Goal: Information Seeking & Learning: Check status

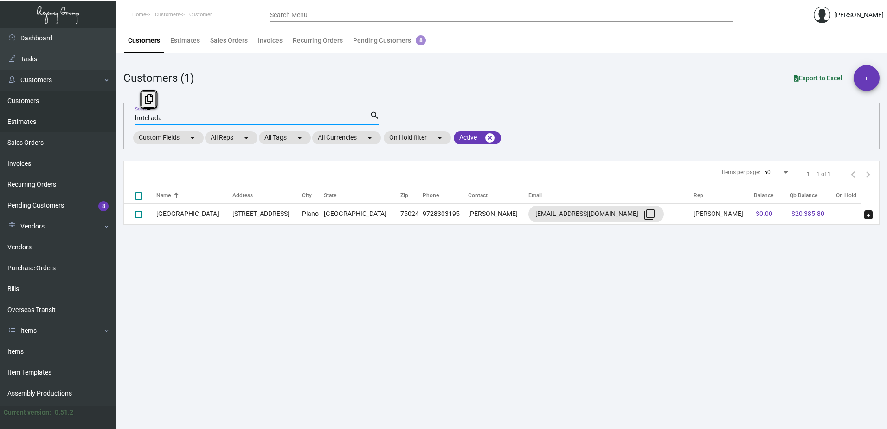
drag, startPoint x: 170, startPoint y: 117, endPoint x: 100, endPoint y: 116, distance: 70.1
click at [110, 116] on div "Dashboard Dashboard Tasks Customers Customers Estimates Sales Orders Invoices R…" at bounding box center [443, 228] width 887 height 401
type input "d"
click at [25, 98] on link "Customers" at bounding box center [58, 100] width 116 height 21
click at [19, 100] on link "Customers" at bounding box center [58, 100] width 116 height 21
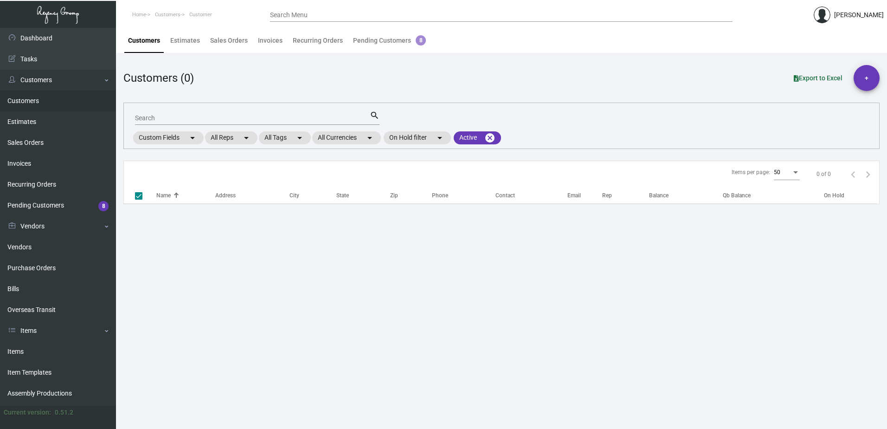
checkbox input "false"
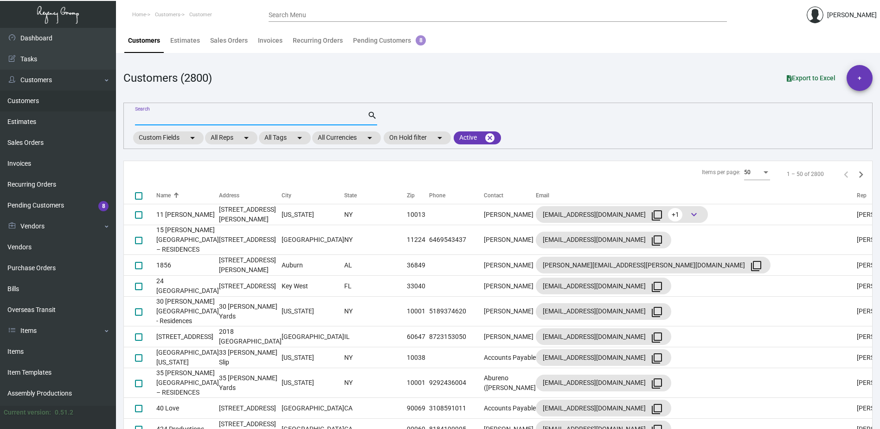
click at [142, 120] on input "Search" at bounding box center [251, 118] width 232 height 7
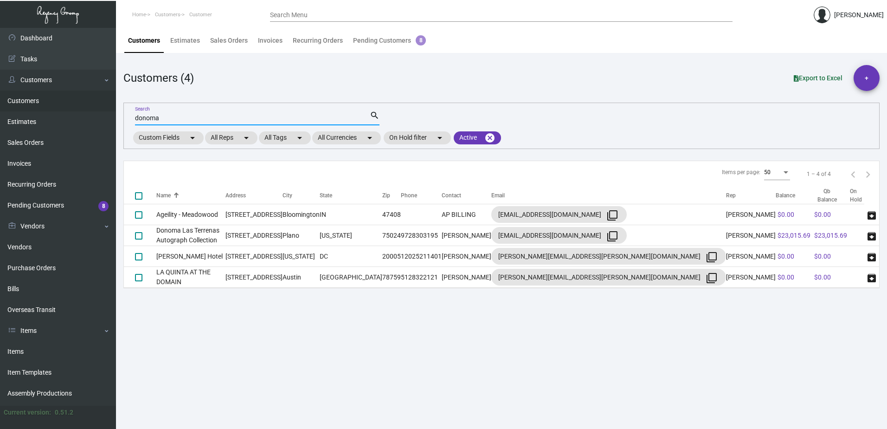
type input "donoma"
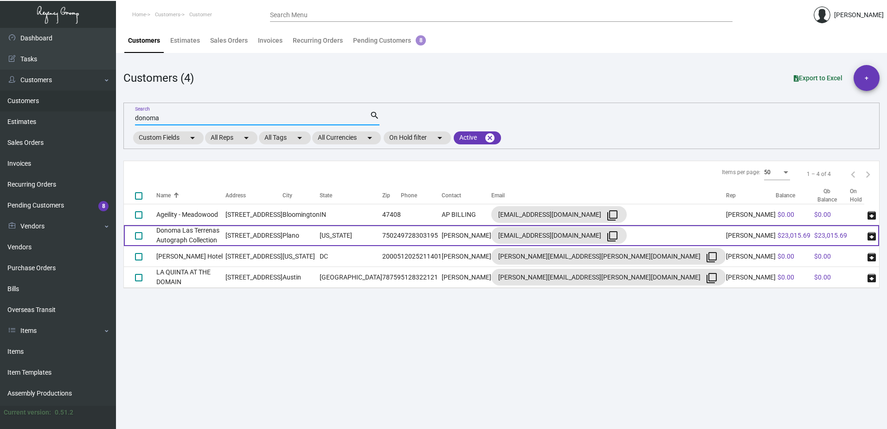
click at [200, 234] on td "Donoma Las Terrenas Autograph Collection" at bounding box center [190, 235] width 69 height 21
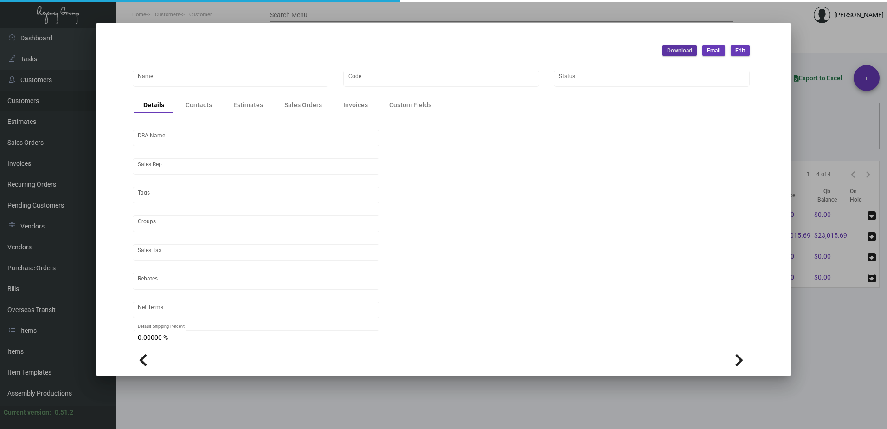
type input "Donoma Las Terrenas Autograph Collection"
type input "DONOMA"
type input "C/O Jaguar Hospitality"
type input "[PERSON_NAME]"
type input "Out of State"
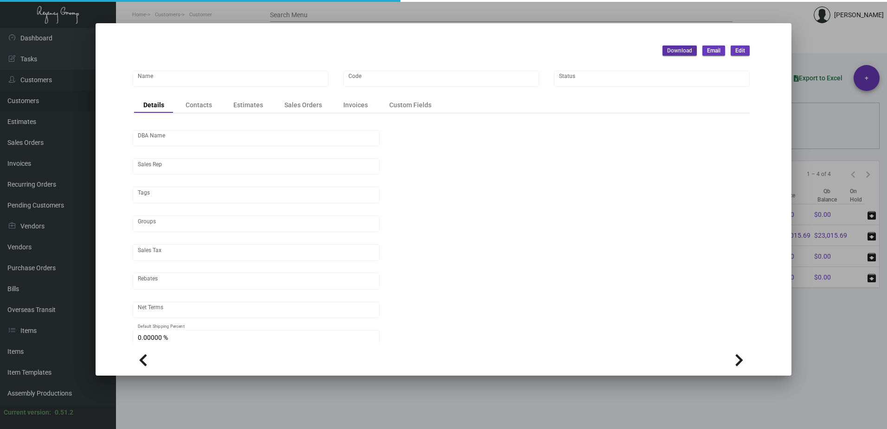
type input "Net 30"
type input "United States Dollar $"
type input "$ 0.00"
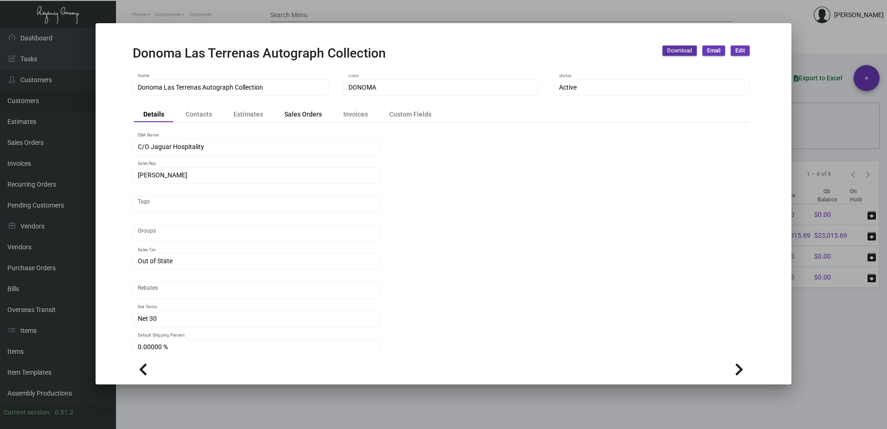
click at [302, 113] on div "Sales Orders" at bounding box center [303, 114] width 38 height 10
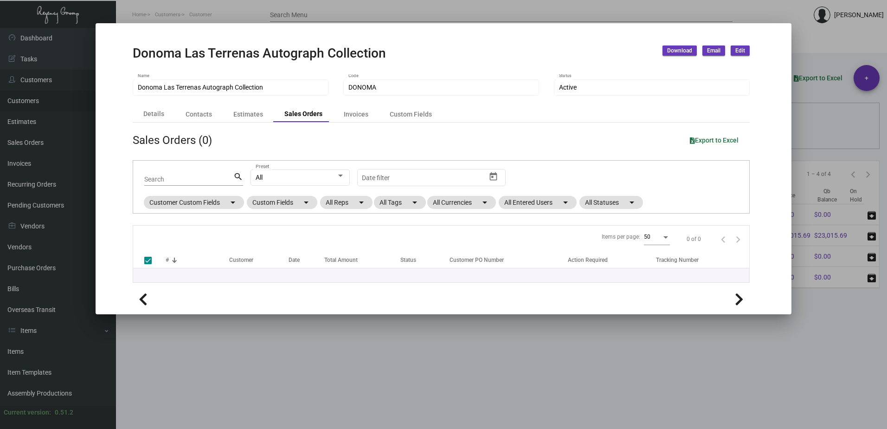
checkbox input "false"
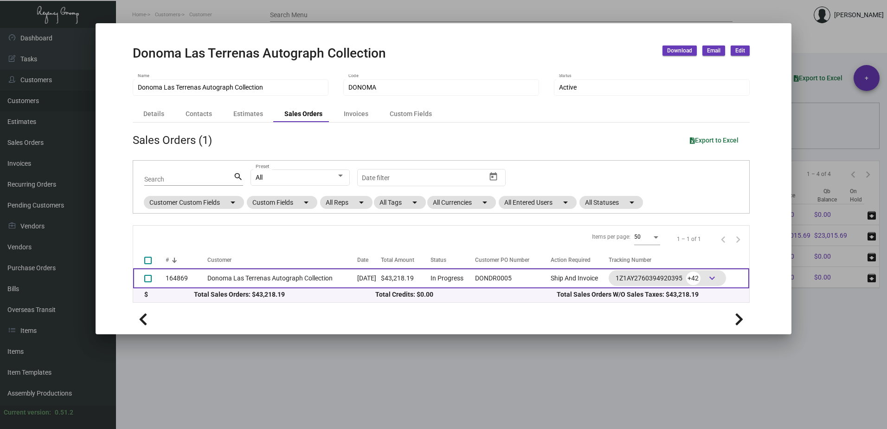
click at [238, 278] on td "Donoma Las Terrenas Autograph Collection" at bounding box center [282, 278] width 150 height 20
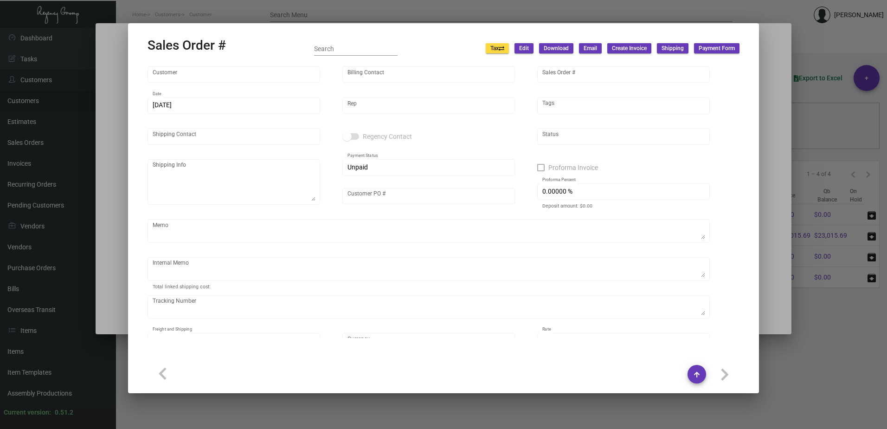
type input "Donoma Las Terrenas Autograph Collection"
type input "[PERSON_NAME]"
type input "164869"
type input "[DATE]"
type input "[PERSON_NAME]"
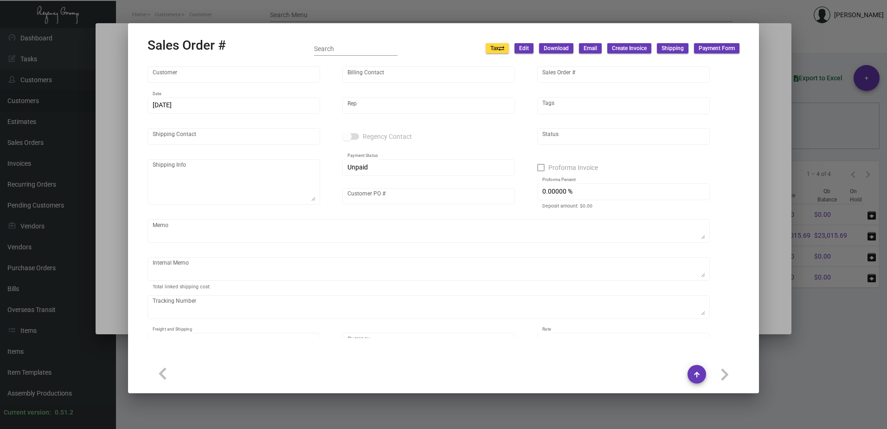
type input "[PERSON_NAME]"
type textarea "Donoma Las Terrenas Autograph Collection -JAVIEROSE [PERSON_NAME] [STREET_ADDRE…"
type input "DONDR0005"
type textarea "Tag Valet - Label provided to vendor to ship to hotel UPS Ground Cost $9.87 Car…"
type input "United States Dollar $"
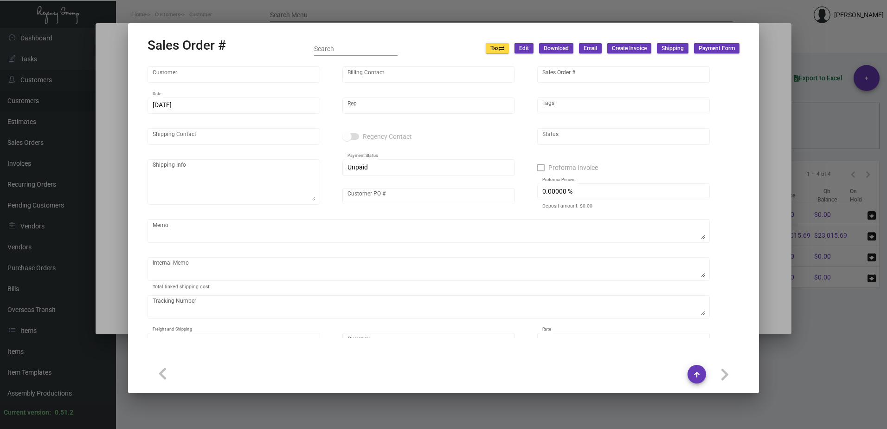
type input "$ 2,498.74"
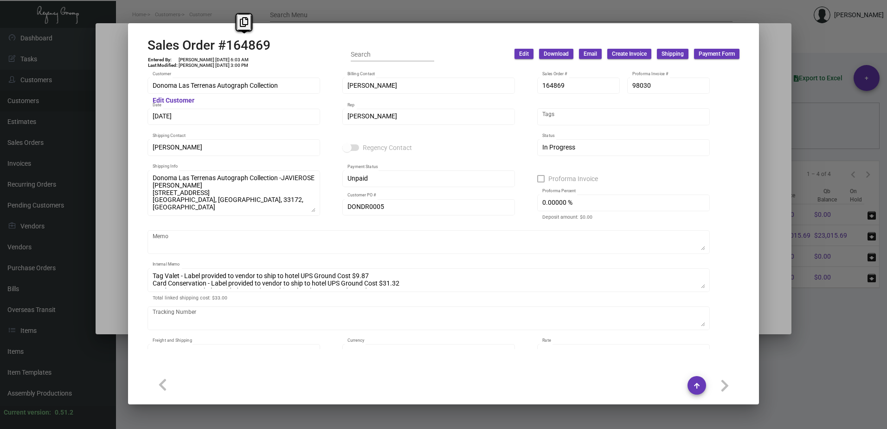
drag, startPoint x: 270, startPoint y: 43, endPoint x: 219, endPoint y: 47, distance: 51.2
click at [219, 47] on div "Sales Order #164869 Entered By: [PERSON_NAME] [DATE] 6:03 AM Last Modified: [PE…" at bounding box center [444, 54] width 592 height 33
copy h2 "#164869"
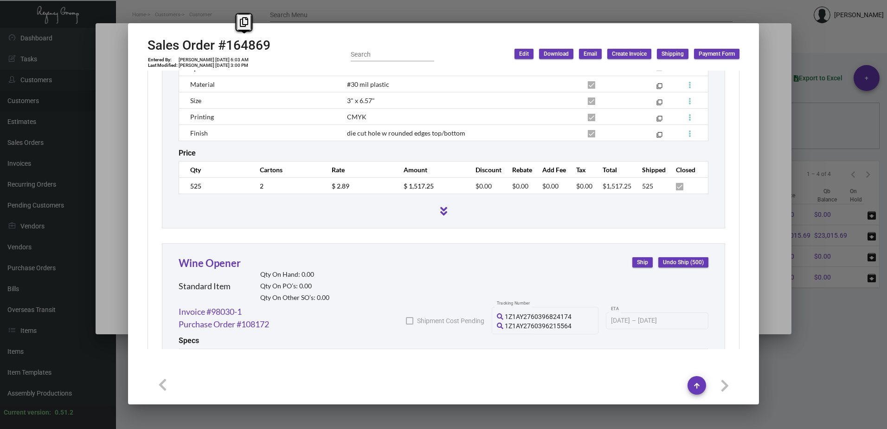
scroll to position [2691, 0]
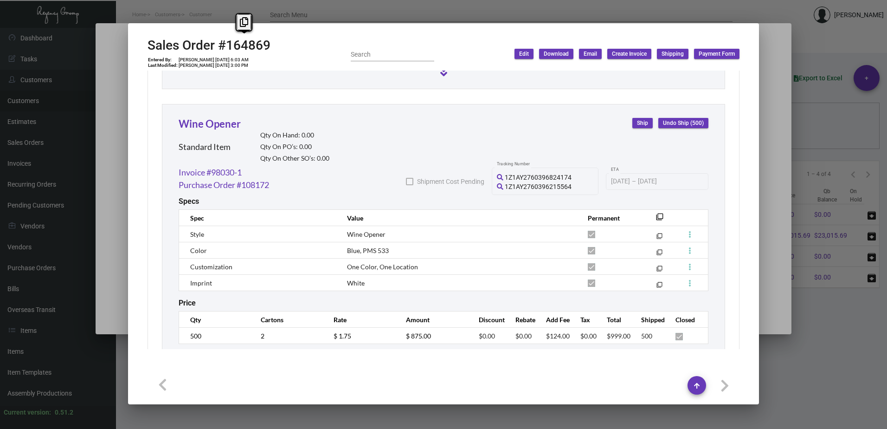
click at [116, 48] on div at bounding box center [443, 214] width 887 height 429
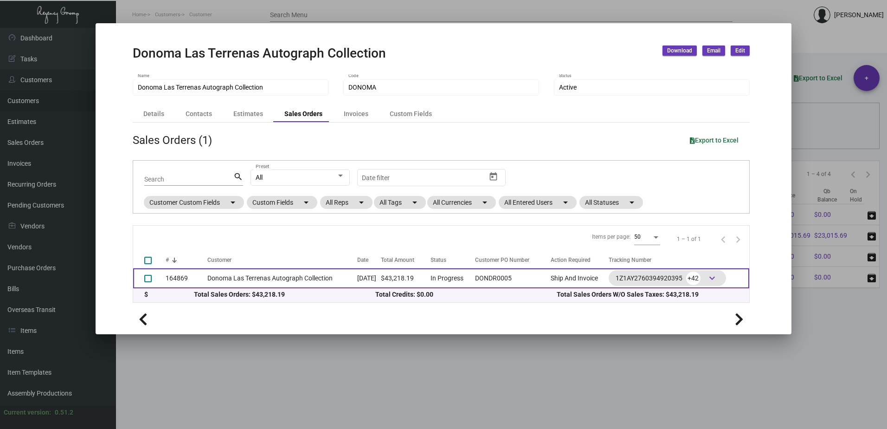
click at [309, 280] on td "Donoma Las Terrenas Autograph Collection" at bounding box center [282, 278] width 150 height 20
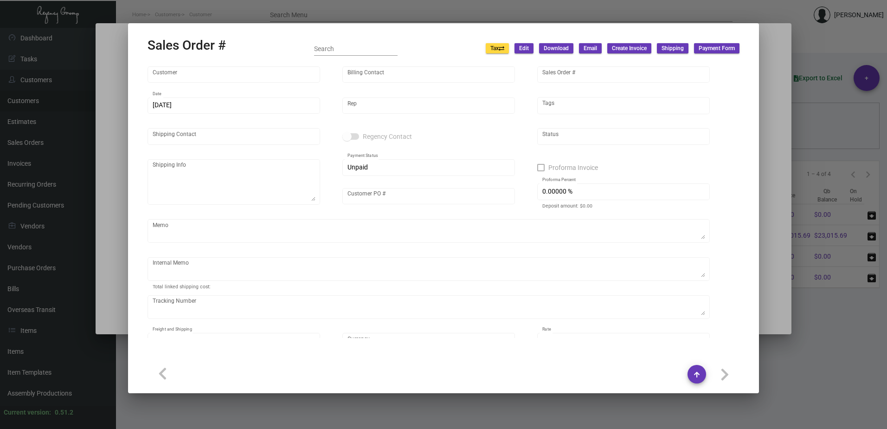
type input "Donoma Las Terrenas Autograph Collection"
type input "[PERSON_NAME]"
type input "164869"
type input "[DATE]"
type input "[PERSON_NAME]"
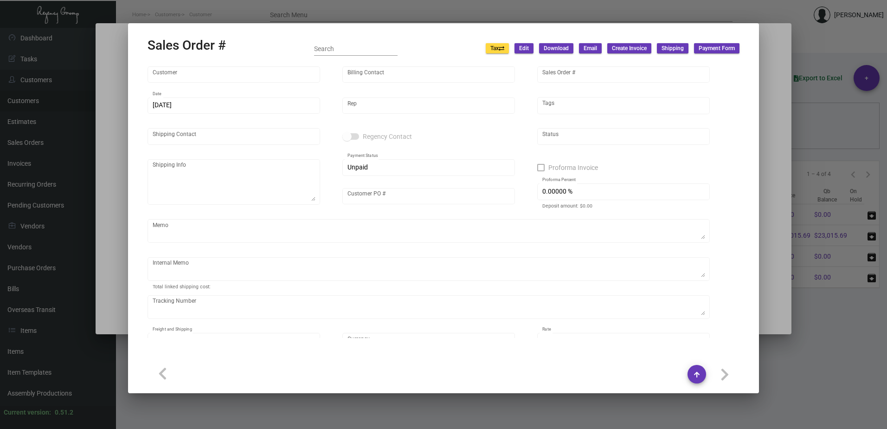
type input "[PERSON_NAME]"
type textarea "Donoma Las Terrenas Autograph Collection -JAVIEROSE [PERSON_NAME] [STREET_ADDRE…"
type input "DONDR0005"
type textarea "Tag Valet - Label provided to vendor to ship to hotel UPS Ground Cost $9.87 Car…"
type input "United States Dollar $"
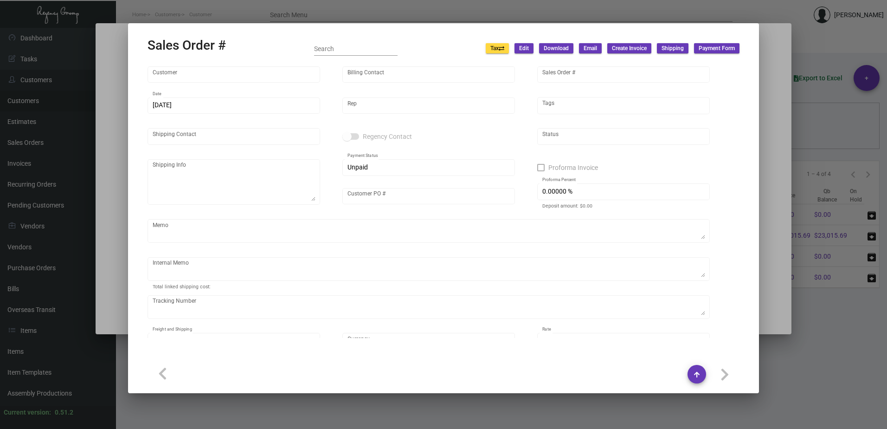
type input "$ 2,498.74"
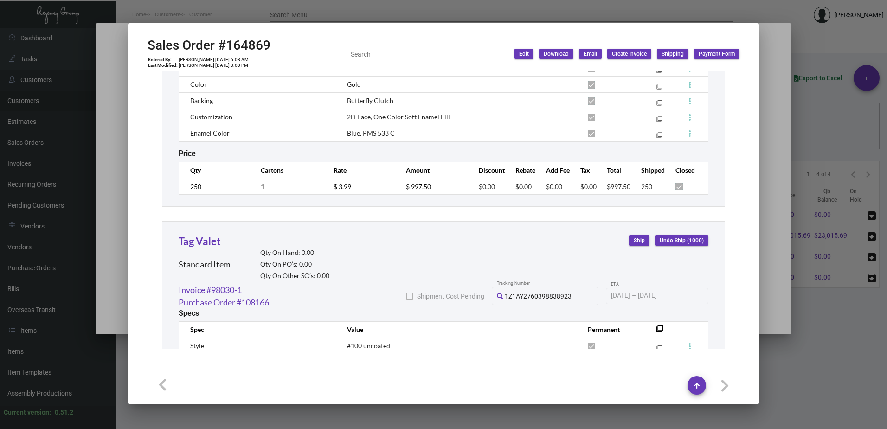
scroll to position [1763, 0]
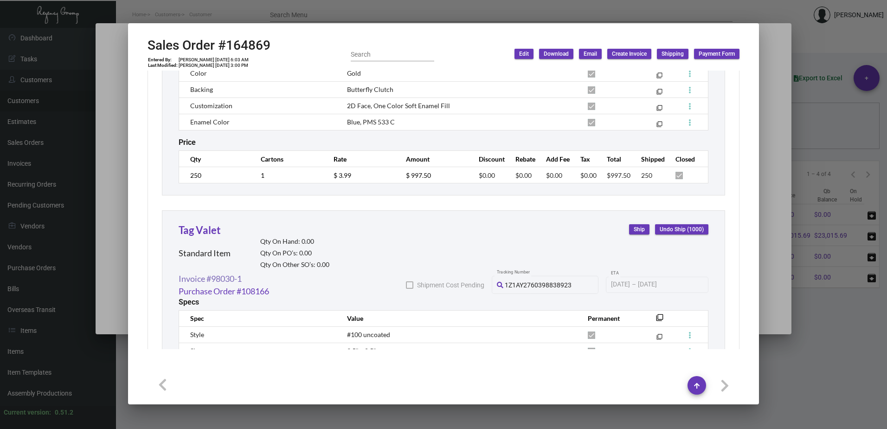
click at [228, 279] on link "Invoice #98030-1" at bounding box center [210, 278] width 63 height 13
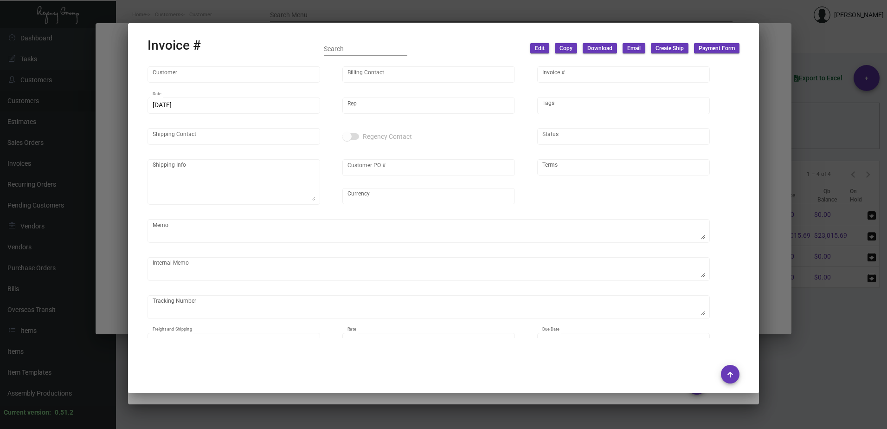
type input "Donoma Las Terrenas Autograph Collection"
type input "[PERSON_NAME]"
type input "98030-1"
type input "[DATE]"
type input "[PERSON_NAME]"
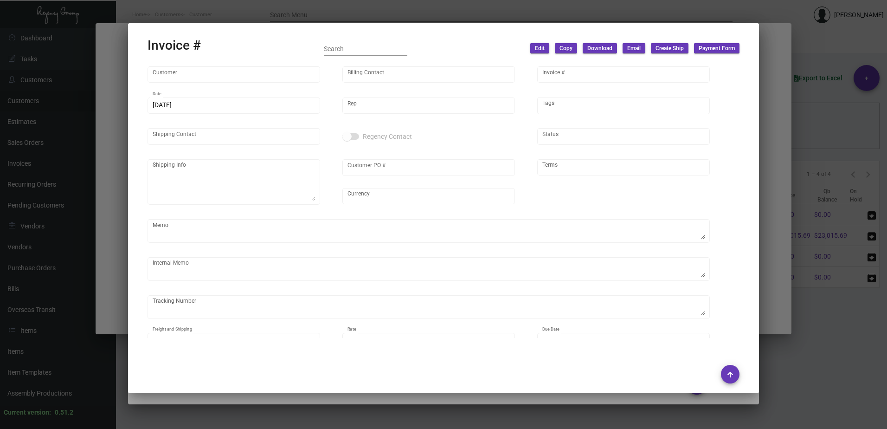
type input "[PERSON_NAME]"
type textarea "Donoma Las Terrenas Autograph Collection -JAVIEROSE [PERSON_NAME] [STREET_ADDRE…"
type input "DONDR0005"
type input "United States Dollar $"
type input "Net 30"
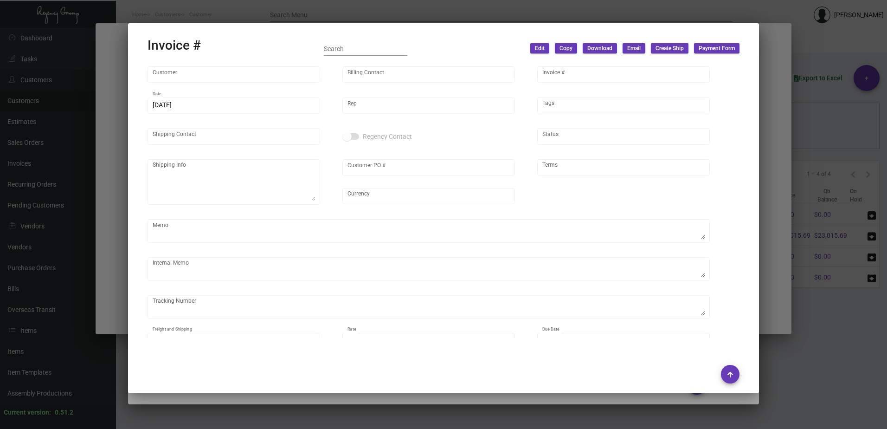
type textarea "Tag Valet - Label provided to vendor to ship to hotel UPS Ground Cost $9.87 Car…"
type input "$ 2,498.74"
type input "[DATE]"
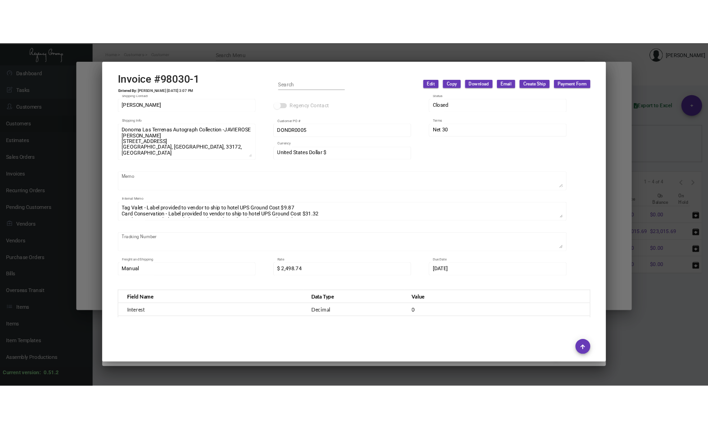
scroll to position [186, 0]
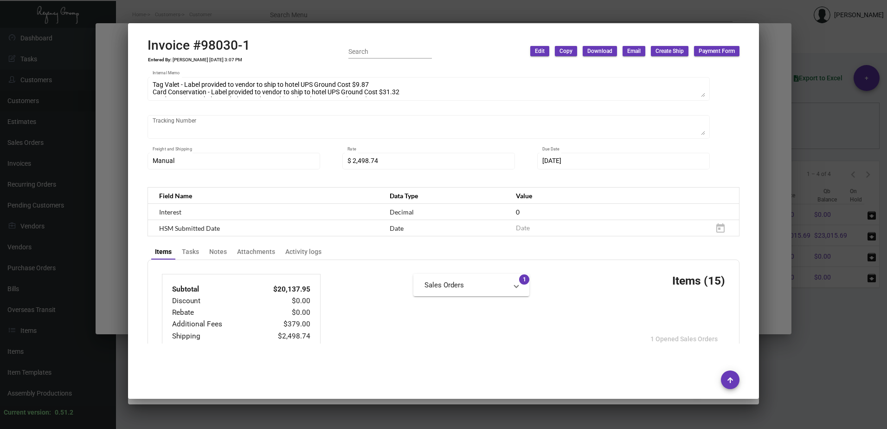
click at [606, 53] on span "Download" at bounding box center [599, 51] width 25 height 8
click at [609, 71] on button "Invoice" at bounding box center [610, 71] width 57 height 22
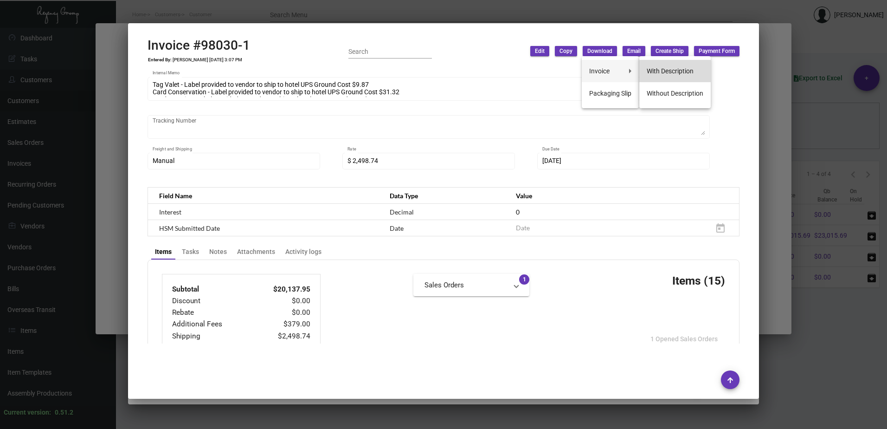
click at [680, 80] on button "With Description" at bounding box center [674, 71] width 71 height 22
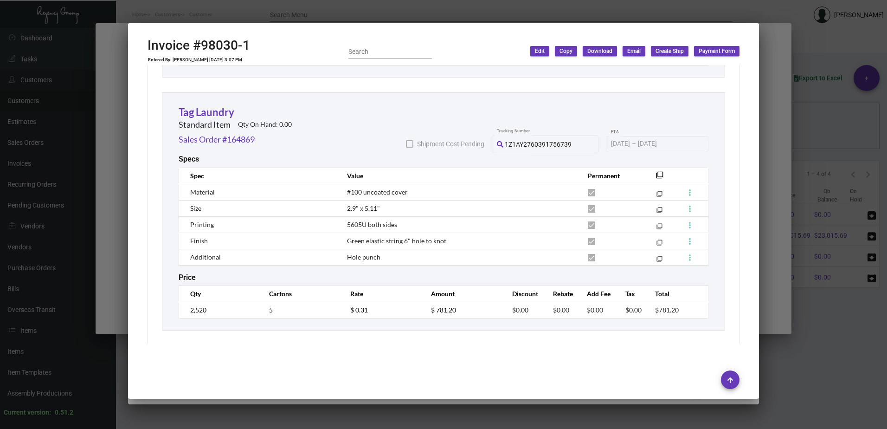
scroll to position [557, 0]
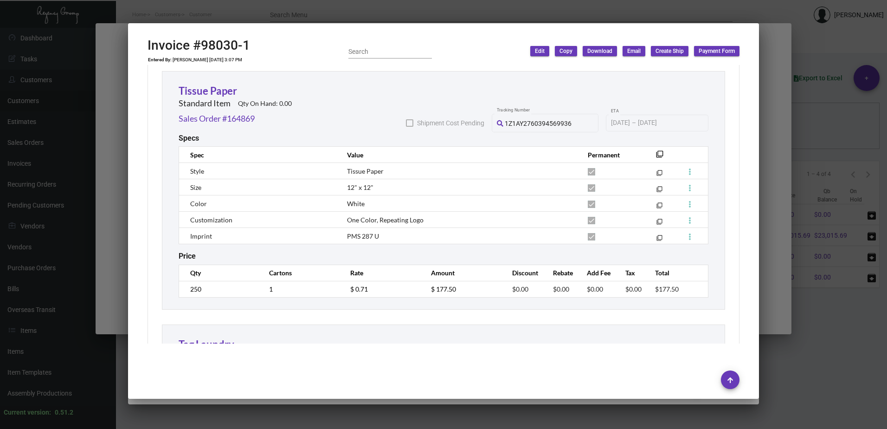
click at [258, 12] on div at bounding box center [443, 214] width 887 height 429
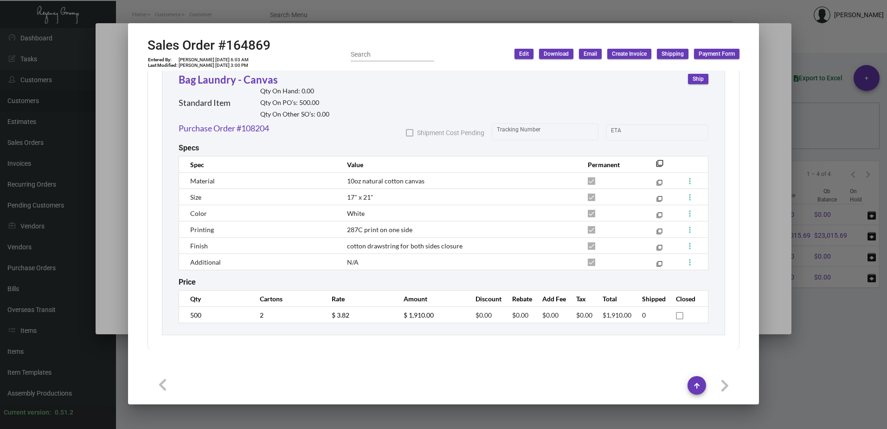
scroll to position [6019, 0]
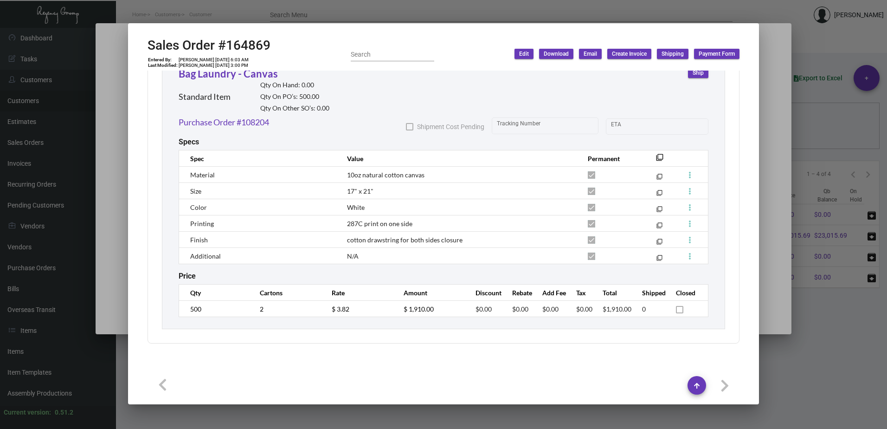
click at [505, 15] on div at bounding box center [443, 214] width 887 height 429
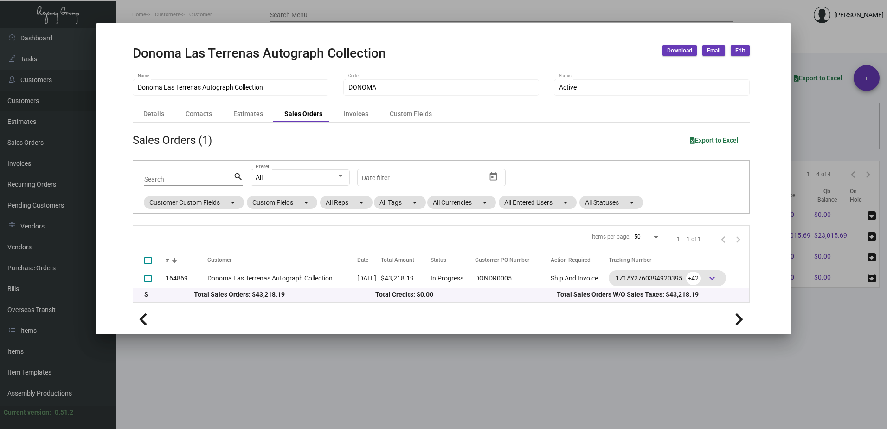
click at [433, 16] on div at bounding box center [443, 214] width 887 height 429
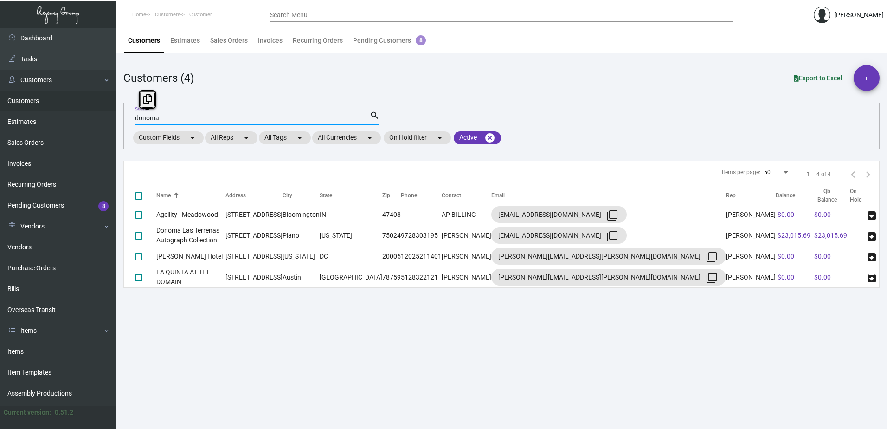
drag, startPoint x: 159, startPoint y: 119, endPoint x: 121, endPoint y: 107, distance: 39.9
click at [121, 107] on main "Customers Estimates Sales Orders Invoices Recurring Orders Pending Customers 8 …" at bounding box center [501, 228] width 771 height 401
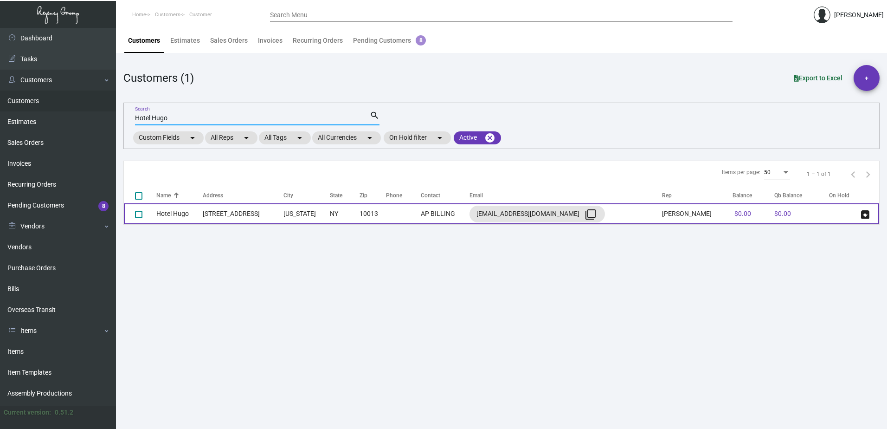
type input "Hotel Hugo"
click at [202, 214] on td "Hotel Hugo" at bounding box center [179, 213] width 46 height 21
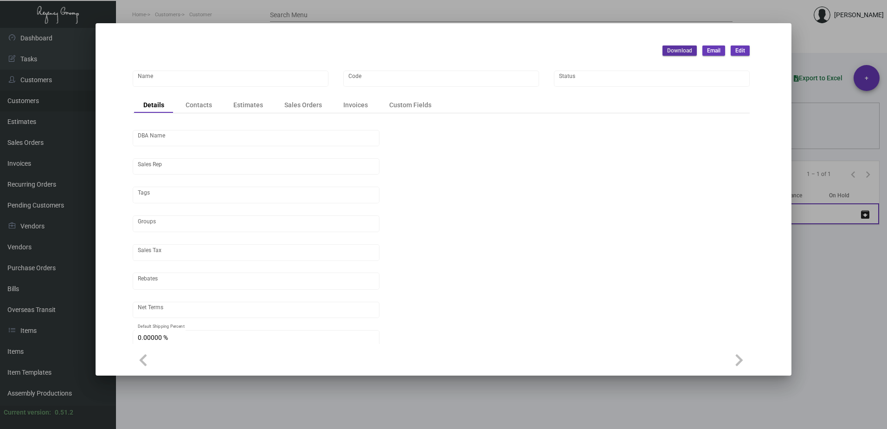
type input "Hotel Hugo"
type input "720"
type input "[PERSON_NAME]"
type input "[GEOGRAPHIC_DATA]-[GEOGRAPHIC_DATA] ([US_STATE][GEOGRAPHIC_DATA])"
type input "Net 30"
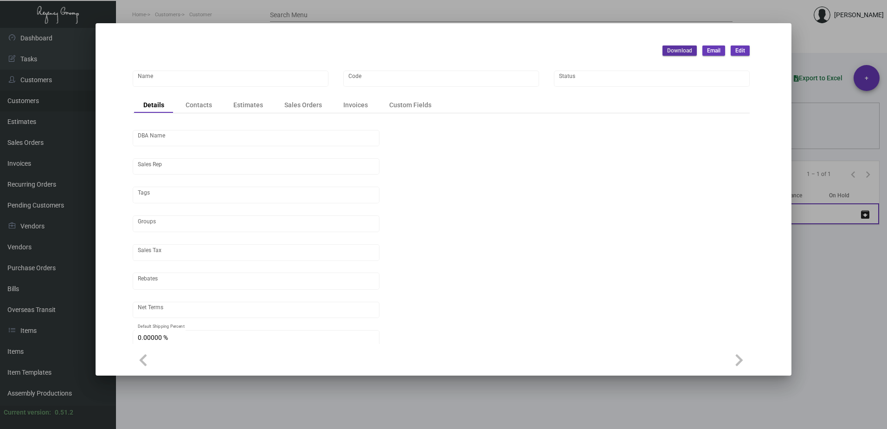
type input "United States Dollar $"
type input "$ 0.00"
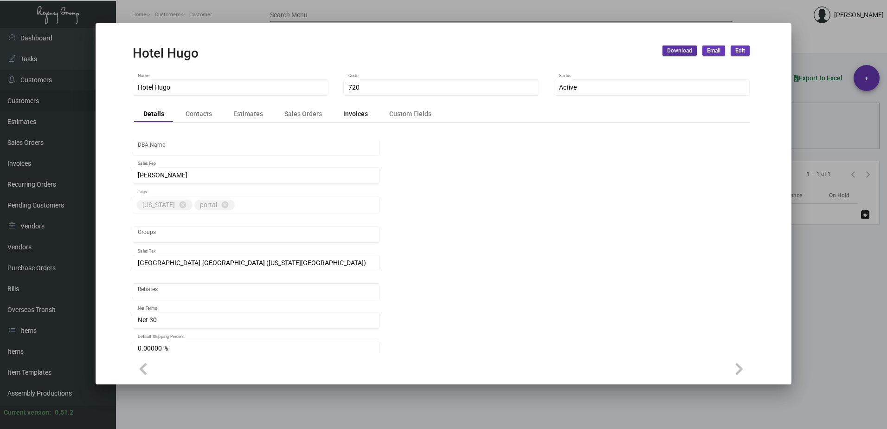
click at [354, 116] on div "Invoices" at bounding box center [355, 114] width 25 height 10
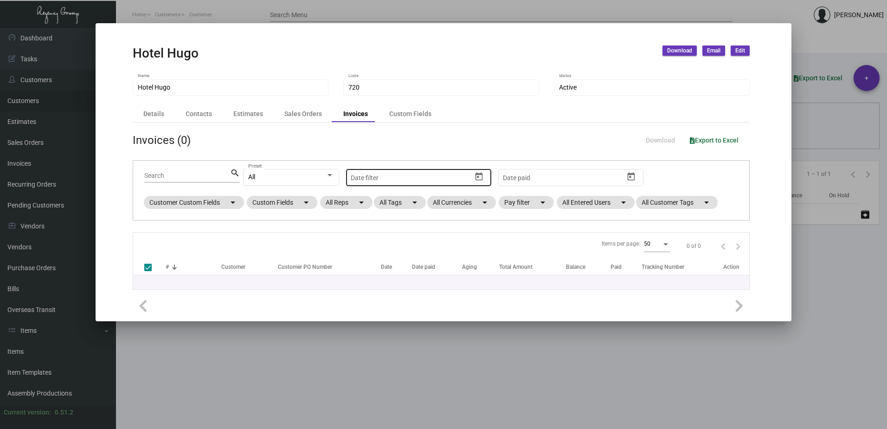
checkbox input "false"
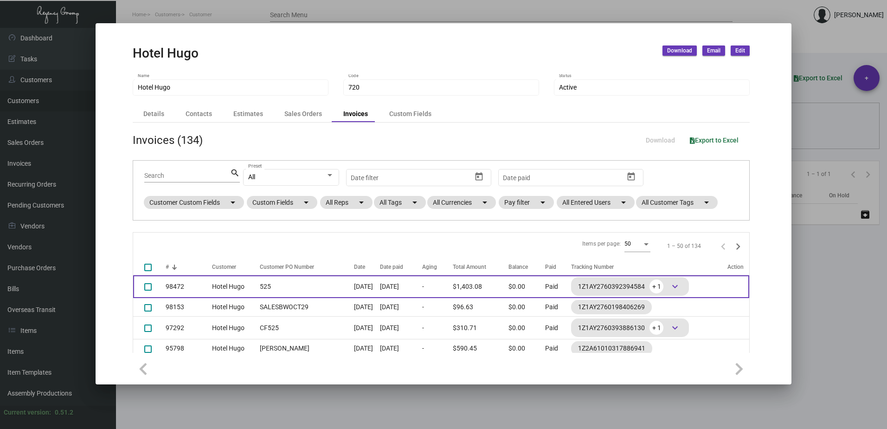
click at [255, 290] on td "525" at bounding box center [304, 286] width 99 height 23
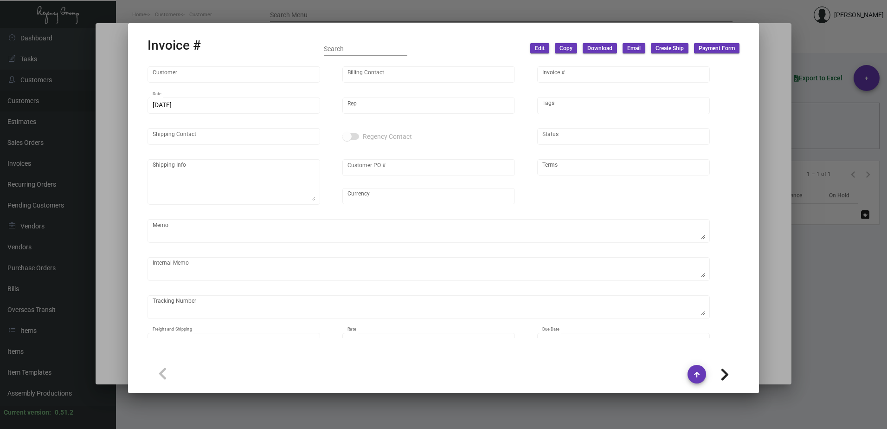
type input "Hotel Hugo"
type input "AP BILLING"
type input "98472"
type input "[DATE]"
type input "[PERSON_NAME]"
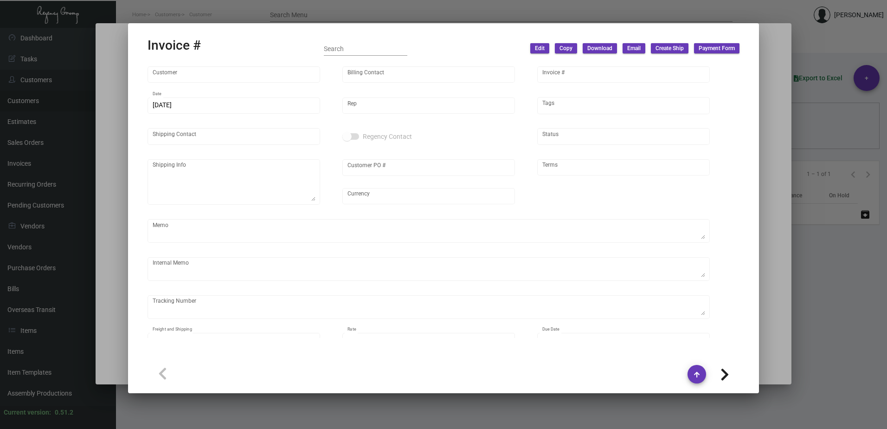
type input "[PERSON_NAME]"
type textarea "Hotel [PERSON_NAME] [PERSON_NAME] [STREET_ADDRESS][US_STATE]"
type input "525"
type input "United States Dollar $"
type input "Net 30"
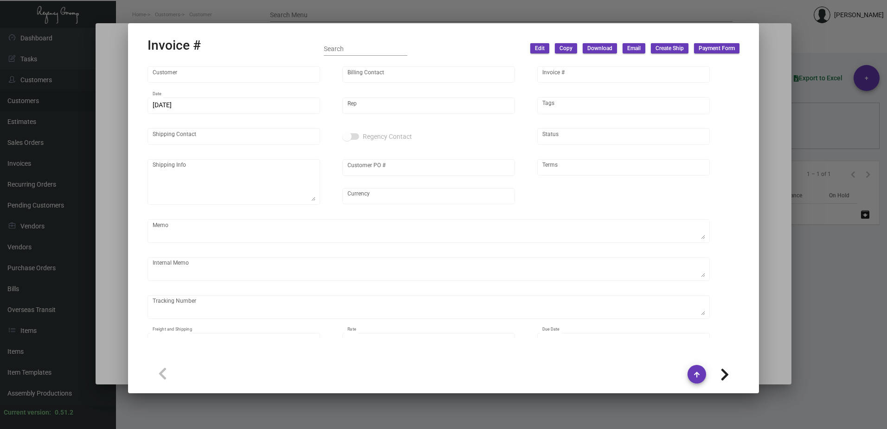
type textarea "16.70"
type input "$ 48.71"
type input "[DATE]"
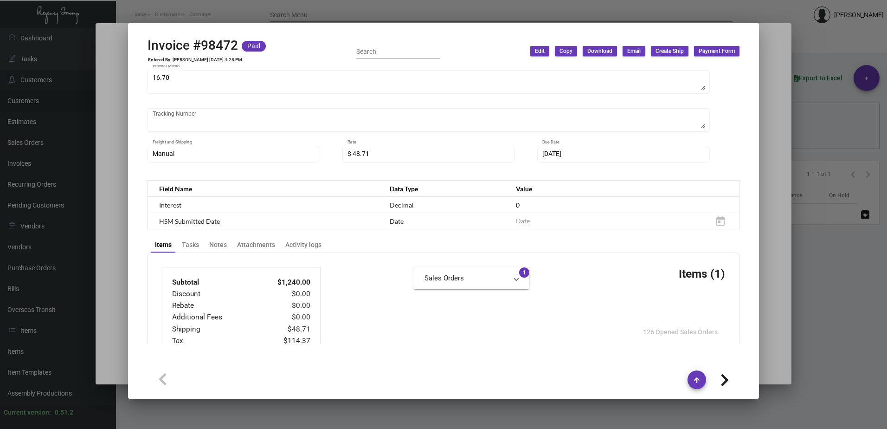
scroll to position [192, 0]
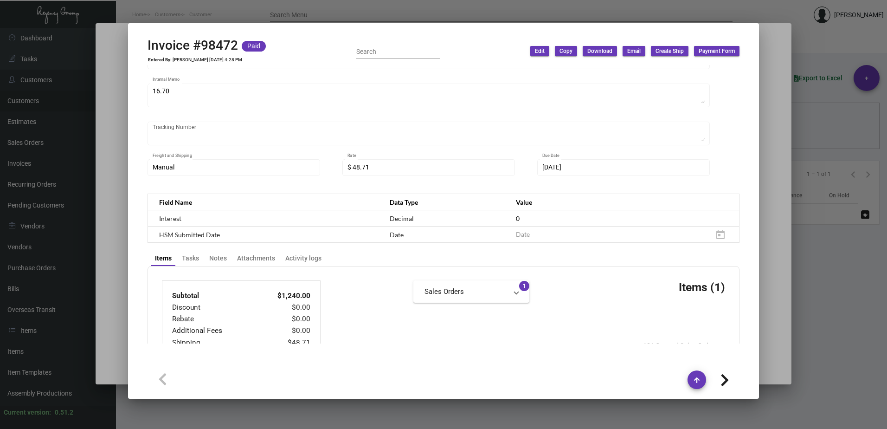
click at [391, 13] on div at bounding box center [443, 214] width 887 height 429
